Goal: Obtain resource: Obtain resource

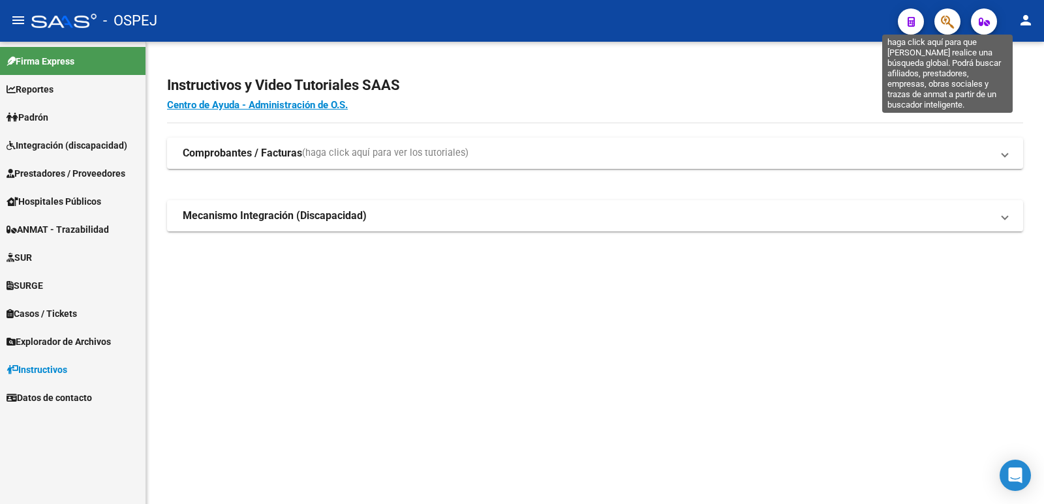
click at [947, 22] on icon "button" at bounding box center [947, 21] width 13 height 15
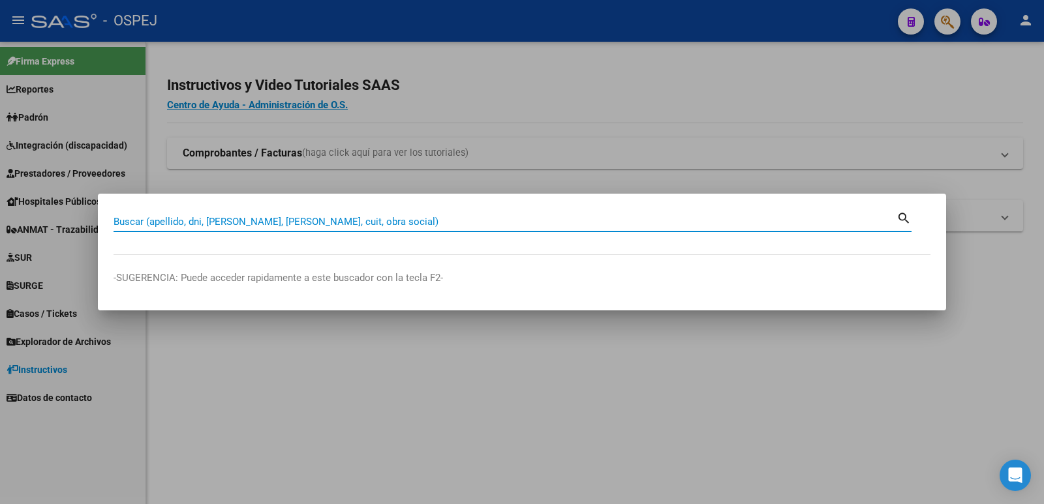
click at [403, 217] on input "Buscar (apellido, dni, [PERSON_NAME], [PERSON_NAME], cuit, obra social)" at bounding box center [505, 222] width 783 height 12
paste input "27226299284"
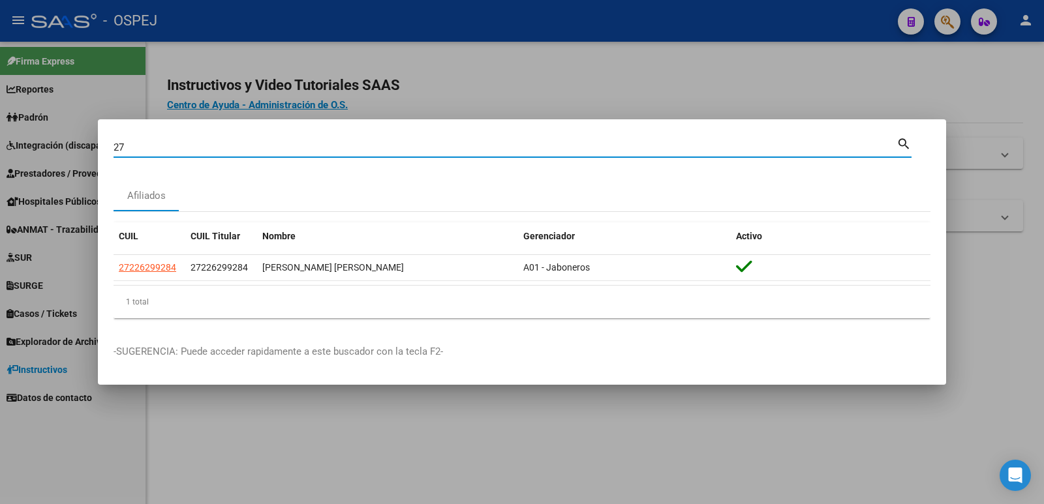
type input "2"
click at [166, 144] on input "Buscar (apellido, dni, [PERSON_NAME], [PERSON_NAME], cuit, obra social)" at bounding box center [505, 148] width 783 height 12
paste input "20142291283"
type input "20142291283"
click at [575, 78] on div at bounding box center [522, 252] width 1044 height 504
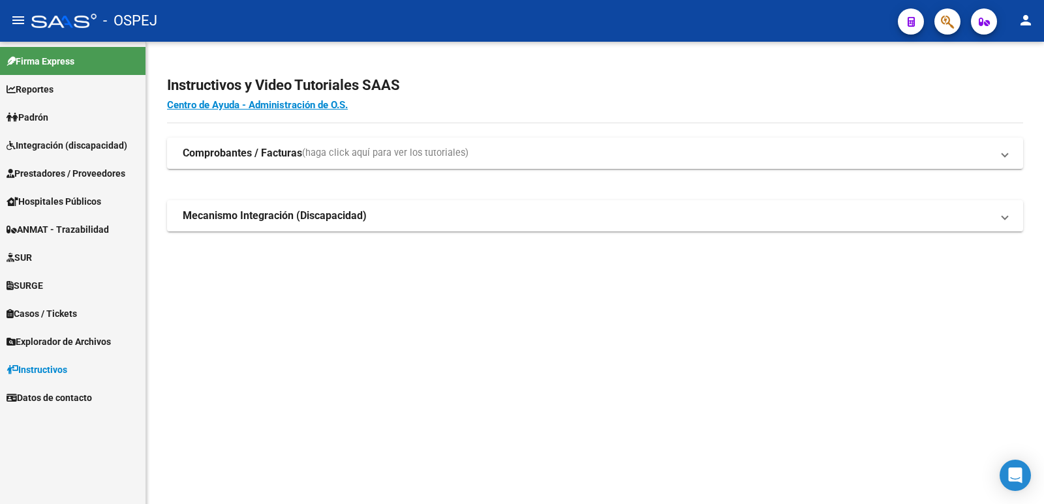
click at [66, 150] on span "Integración (discapacidad)" at bounding box center [67, 145] width 121 height 14
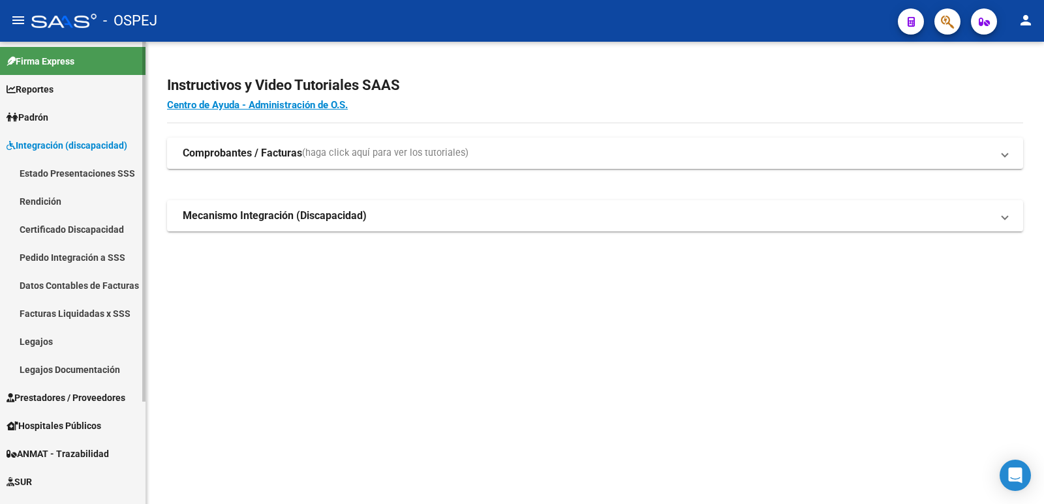
click at [44, 256] on link "Pedido Integración a SSS" at bounding box center [73, 257] width 146 height 28
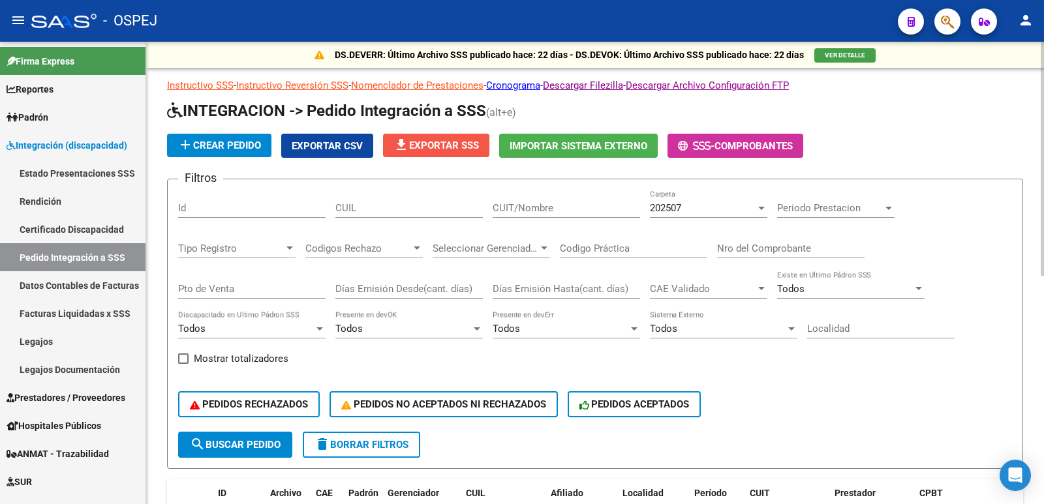
click at [458, 153] on button "file_download Exportar SSS" at bounding box center [436, 145] width 106 height 23
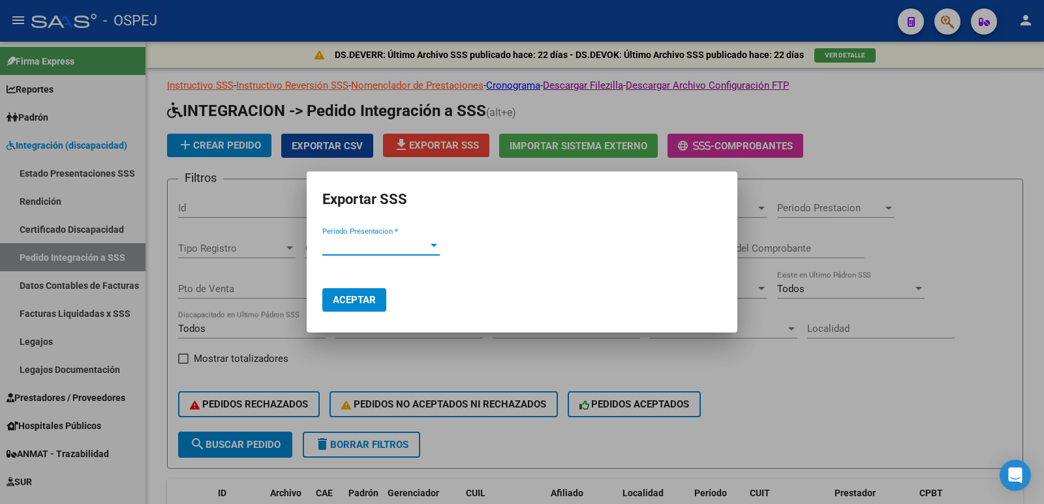
click at [431, 245] on div at bounding box center [434, 245] width 7 height 3
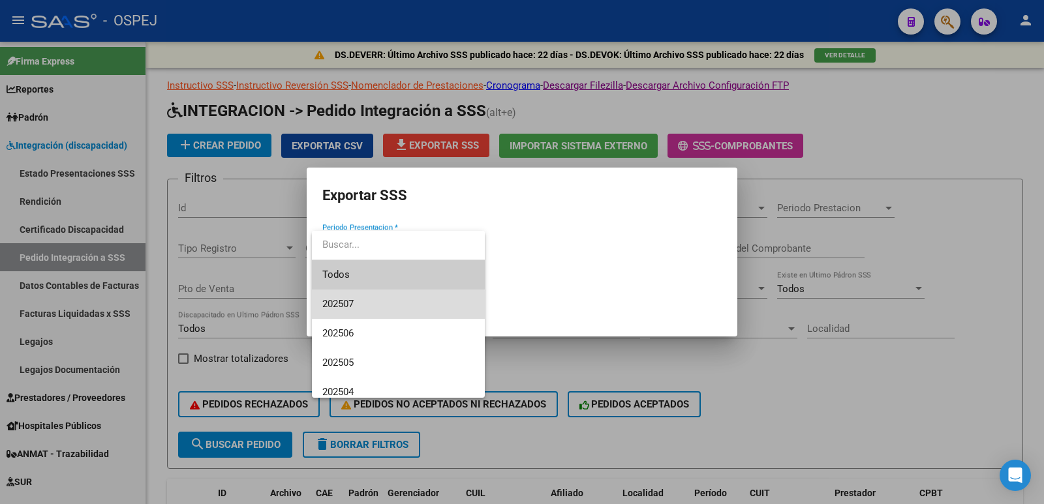
click at [368, 307] on span "202507" at bounding box center [398, 304] width 152 height 29
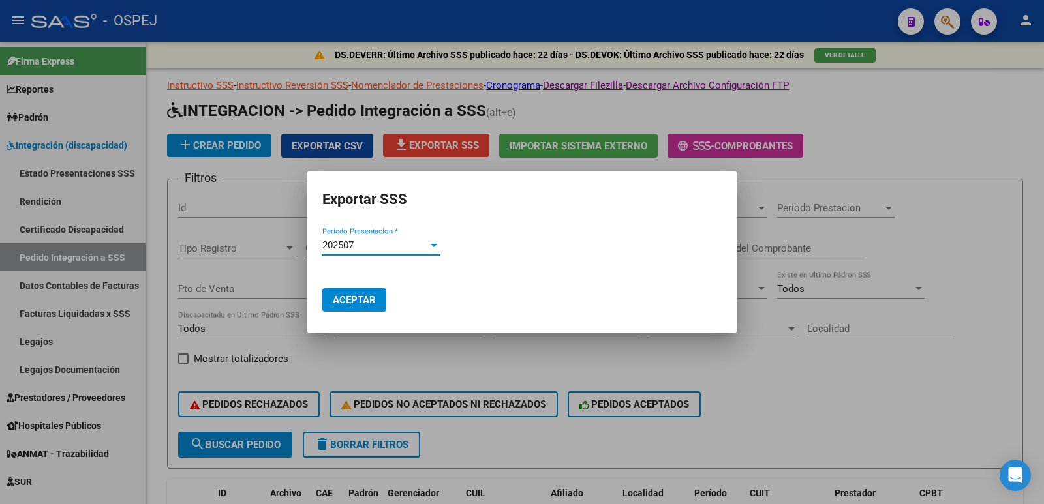
click at [357, 304] on span "Aceptar" at bounding box center [354, 300] width 43 height 12
